Goal: Find specific page/section: Find specific page/section

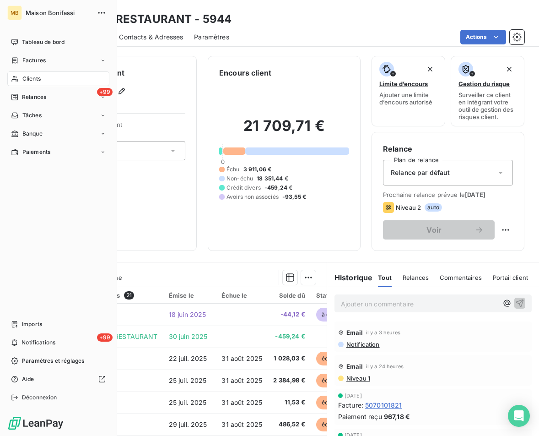
click at [31, 74] on div "Clients" at bounding box center [58, 78] width 102 height 15
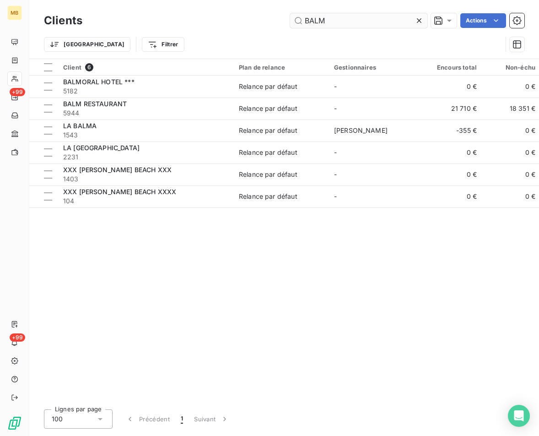
click at [422, 22] on icon at bounding box center [419, 20] width 9 height 9
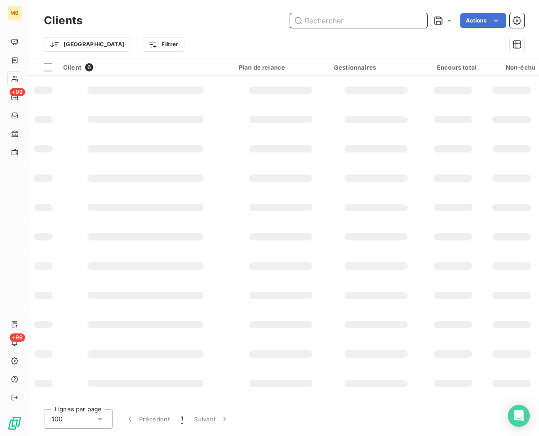
click at [341, 19] on input "text" at bounding box center [358, 20] width 137 height 15
type input "8206"
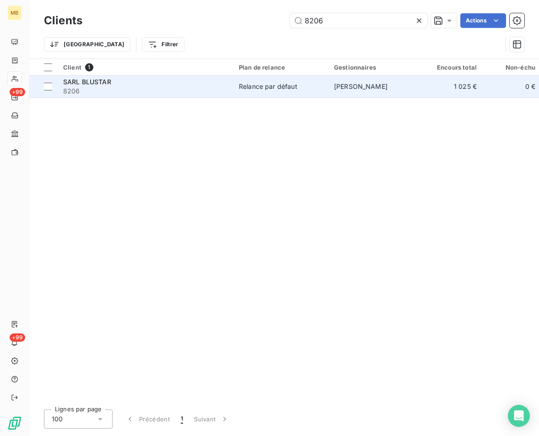
click at [300, 89] on span "Relance par défaut" at bounding box center [281, 86] width 84 height 9
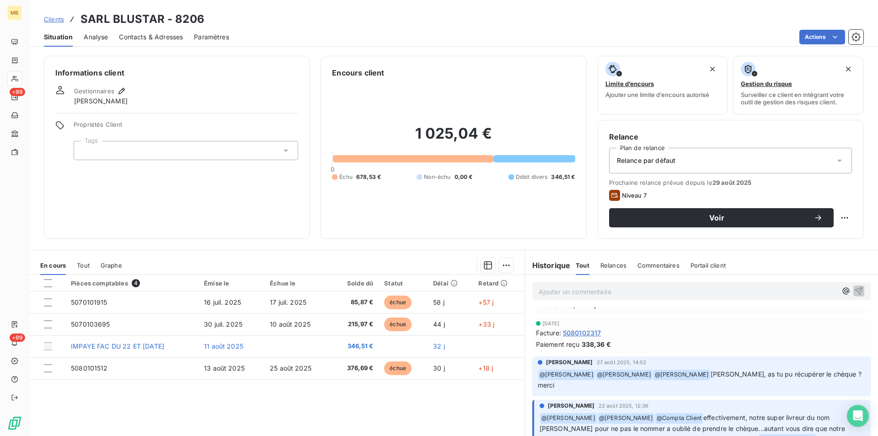
scroll to position [46, 0]
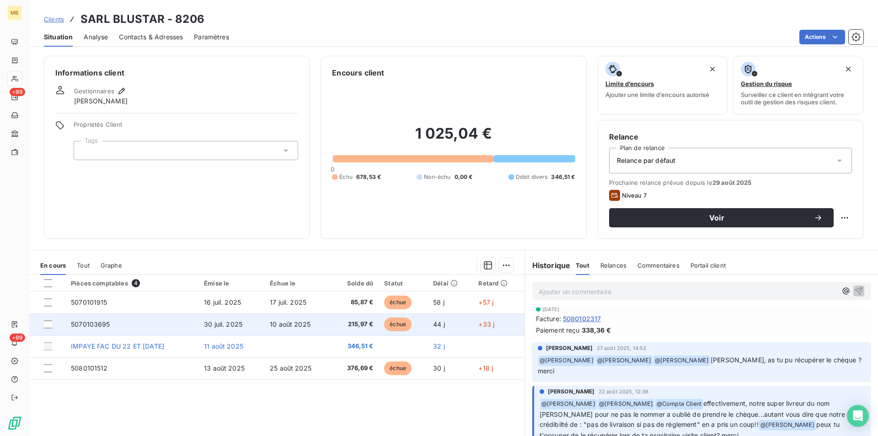
click at [195, 323] on td "5070103695" at bounding box center [131, 324] width 133 height 22
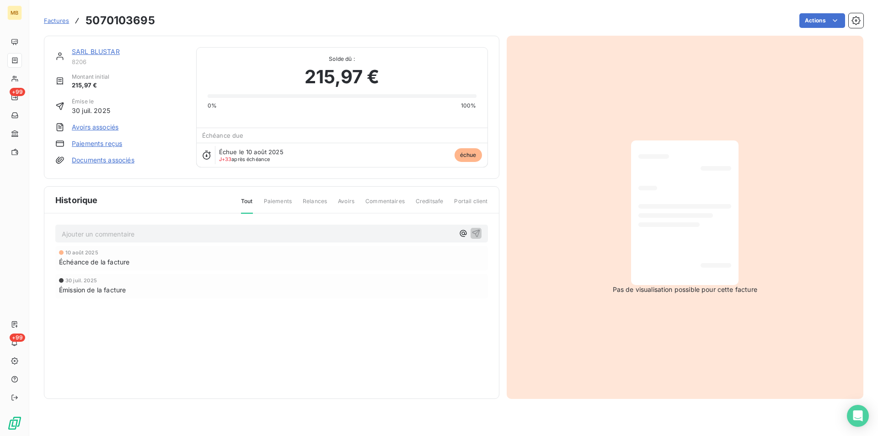
click at [59, 23] on span "Factures" at bounding box center [56, 20] width 25 height 7
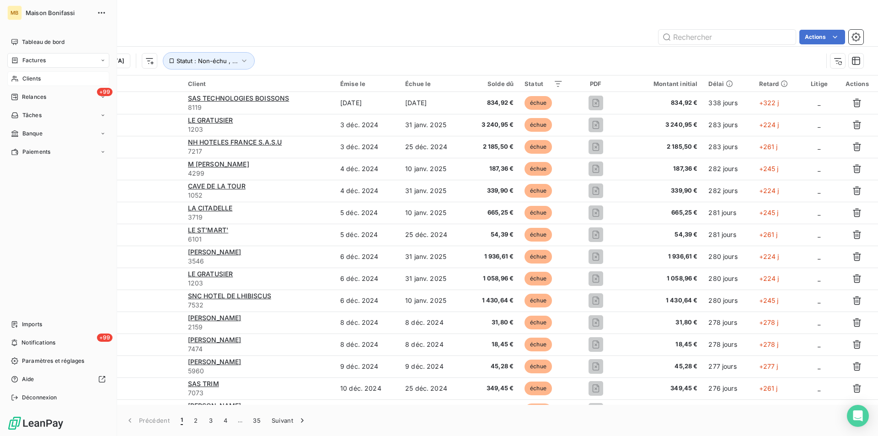
click at [35, 76] on span "Clients" at bounding box center [31, 79] width 18 height 8
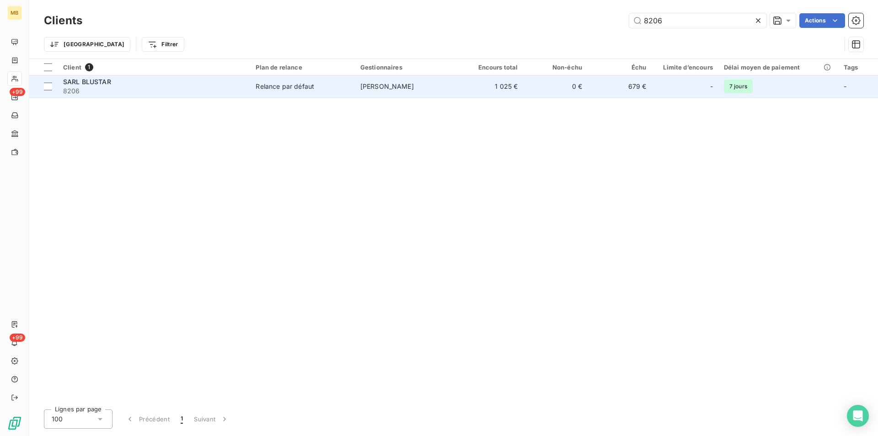
click at [247, 89] on td "SARL BLUSTAR 8206" at bounding box center [154, 86] width 193 height 22
